Goal: Task Accomplishment & Management: Use online tool/utility

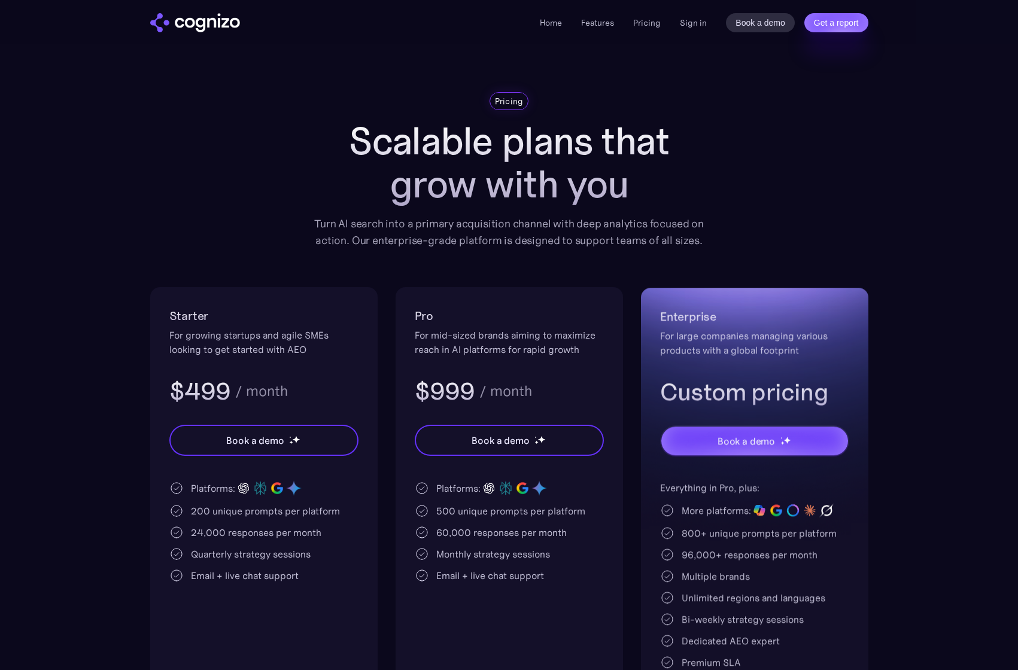
click at [202, 13] on img "home" at bounding box center [195, 22] width 90 height 19
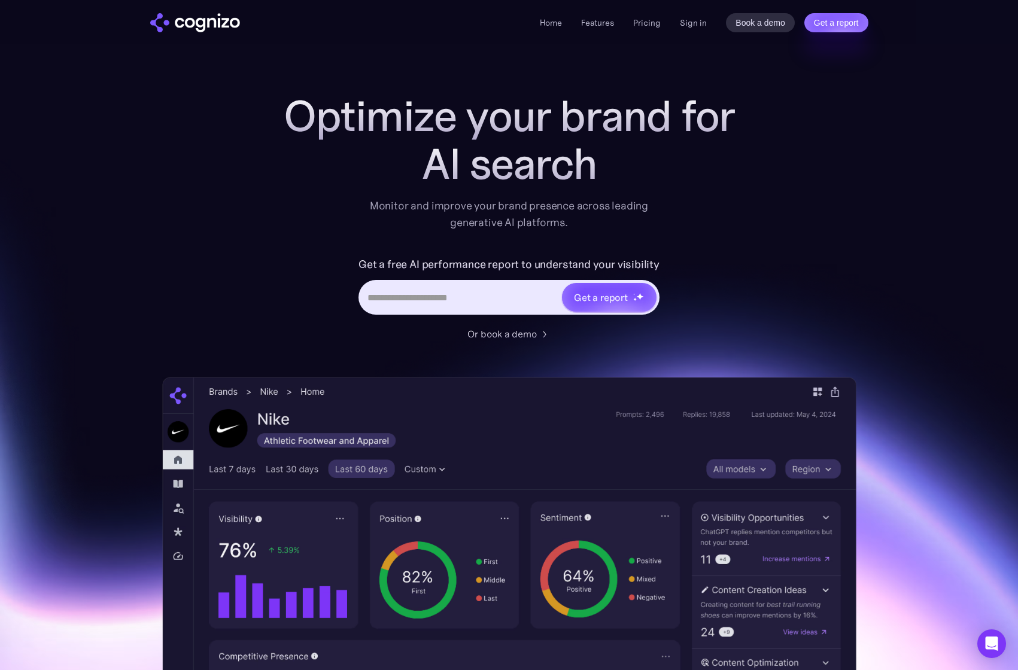
click at [448, 301] on input "Hero URL Input Form" at bounding box center [460, 297] width 200 height 23
type input "**********"
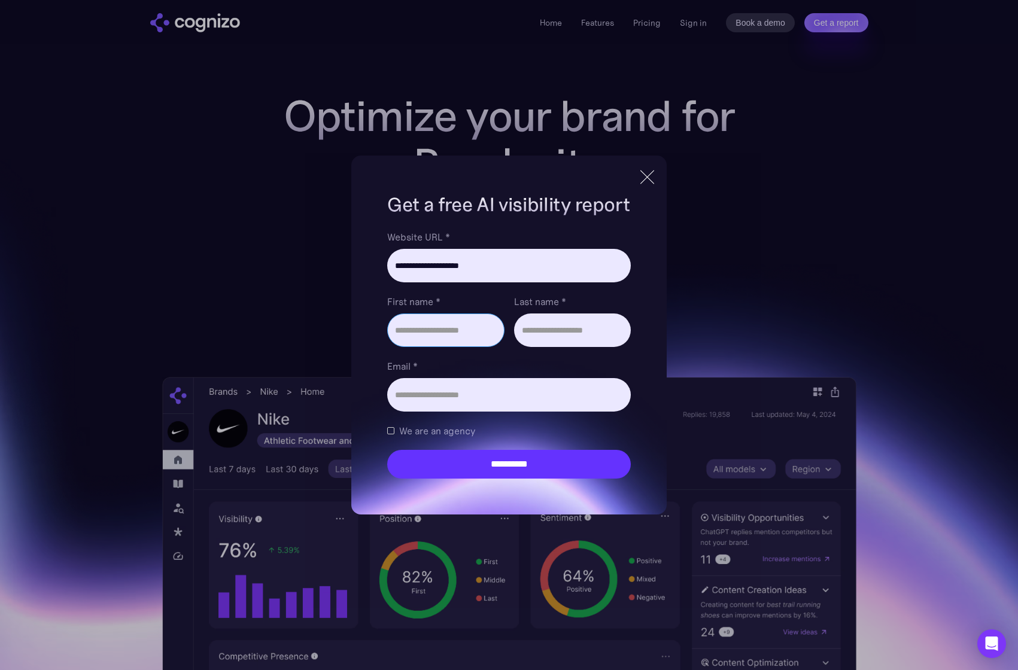
scroll to position [2, 0]
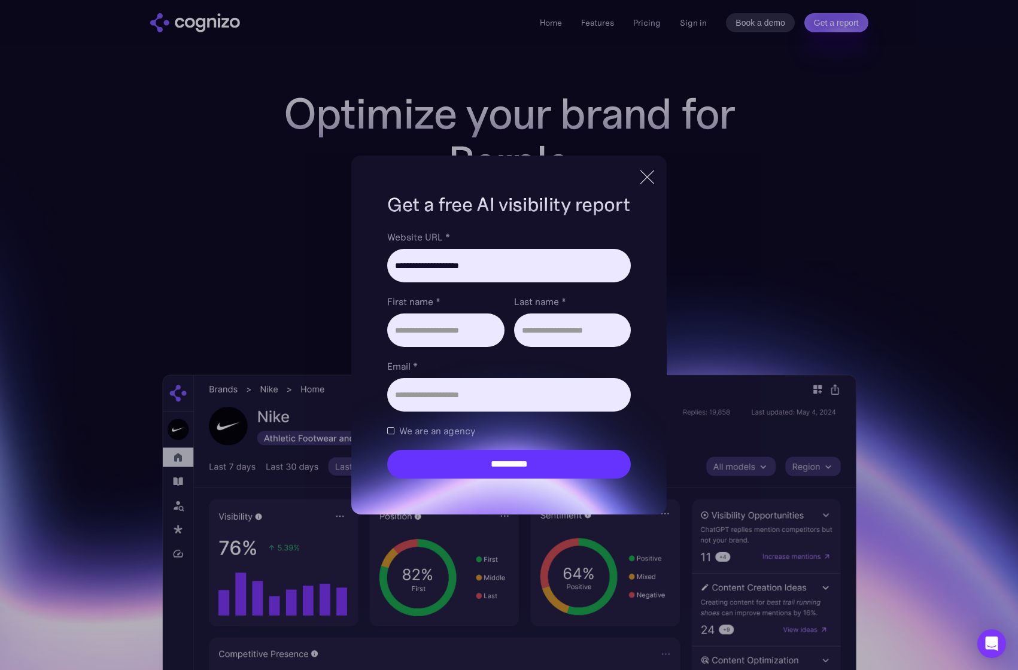
click at [649, 183] on div at bounding box center [647, 177] width 20 height 22
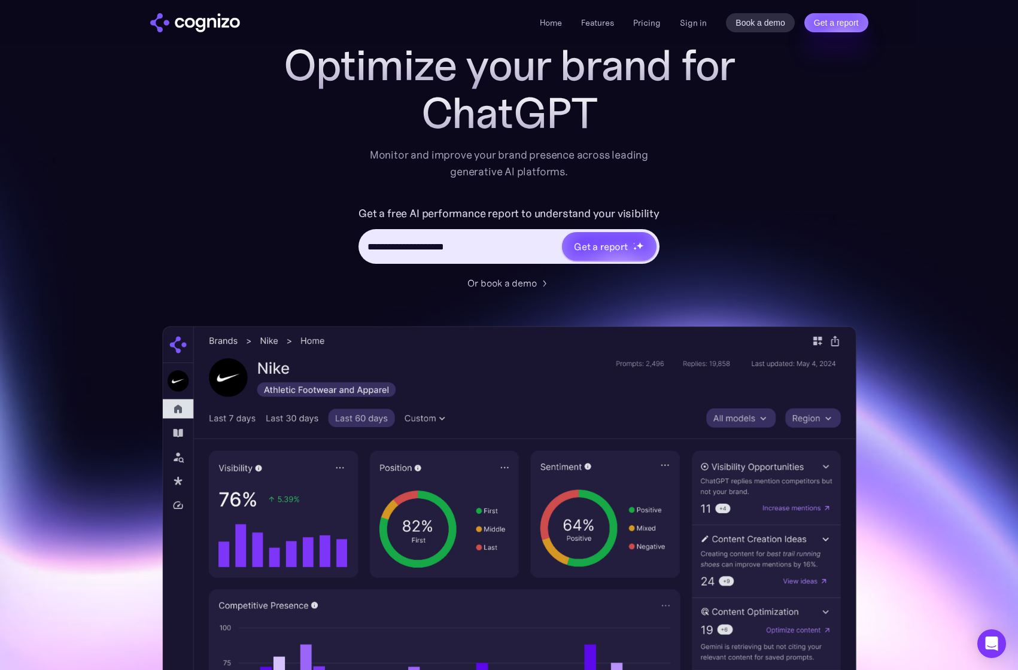
scroll to position [54, 0]
